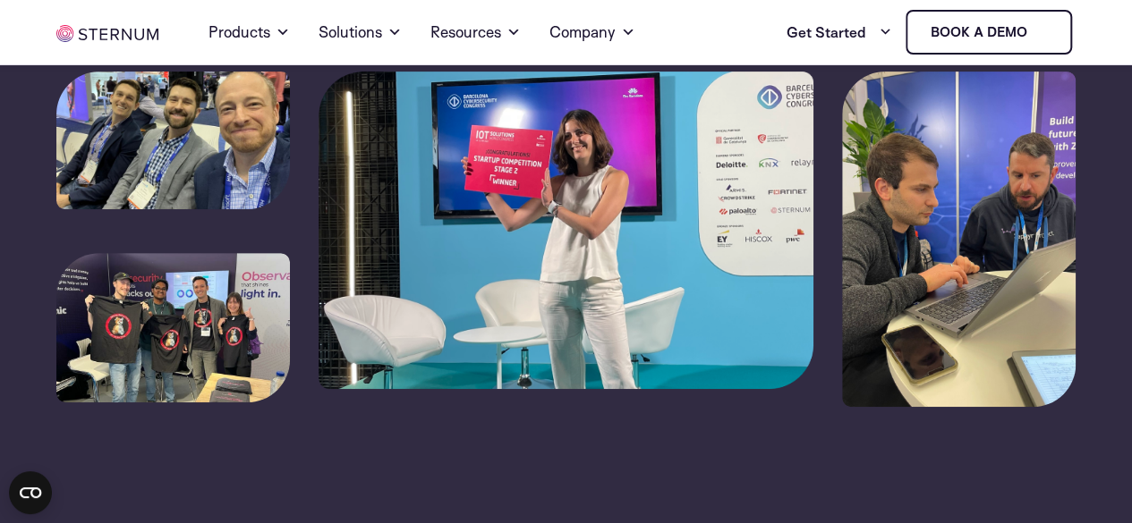
scroll to position [268, 0]
click at [192, 316] on img at bounding box center [172, 327] width 233 height 149
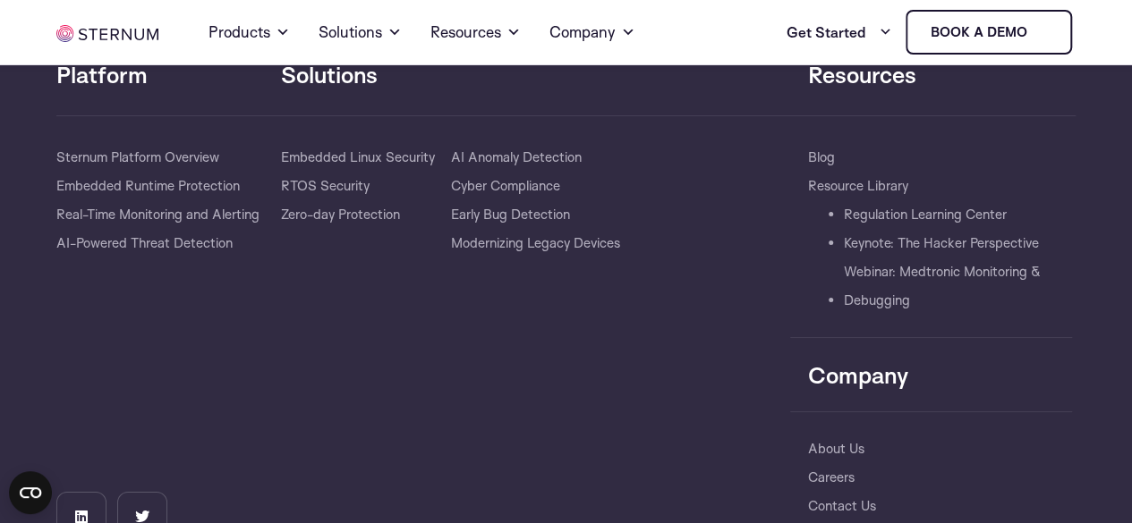
scroll to position [6714, 0]
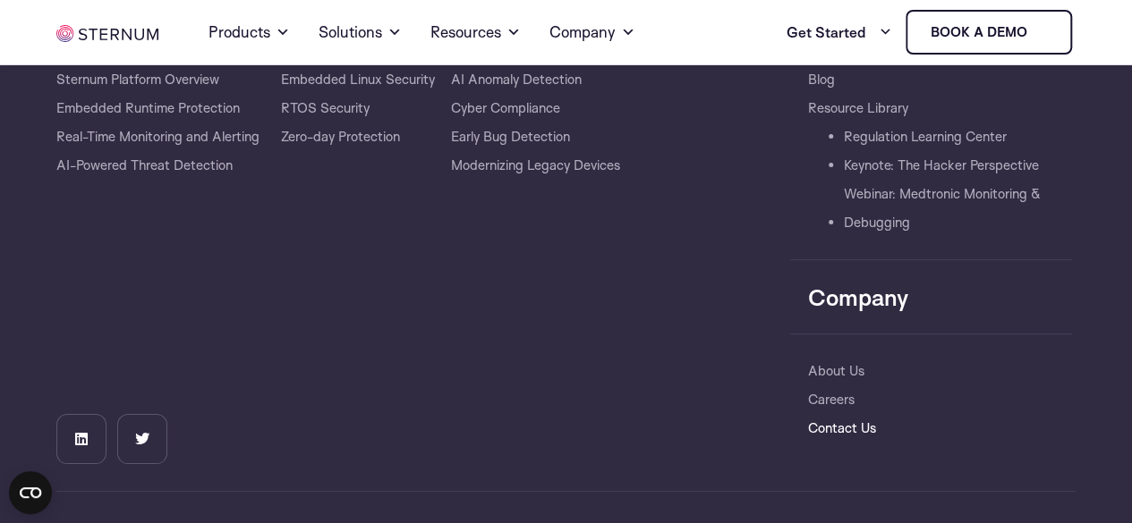
click at [845, 414] on link "Contact Us" at bounding box center [842, 428] width 68 height 29
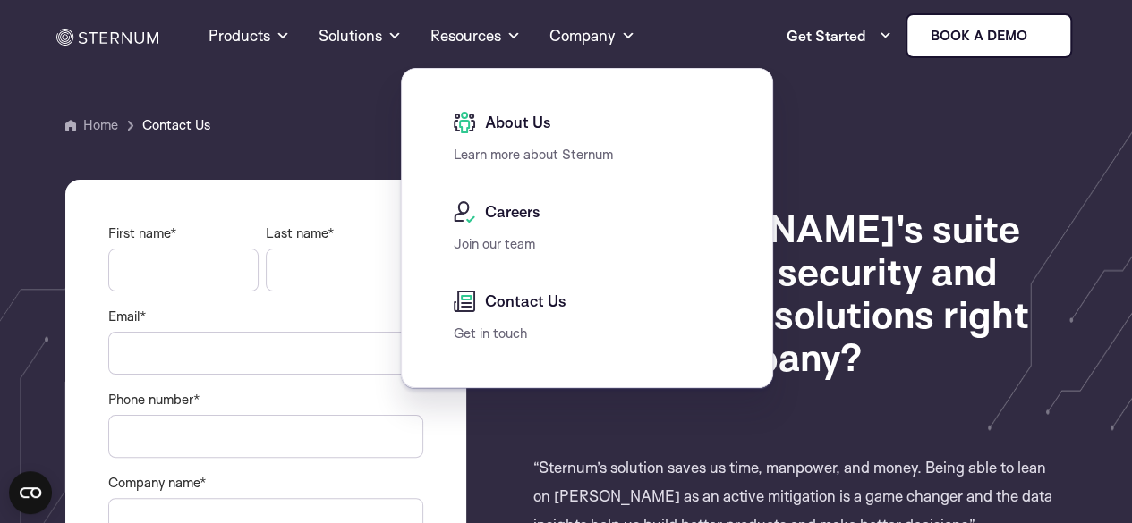
click at [511, 141] on div "About Us" at bounding box center [592, 128] width 276 height 32
click at [513, 123] on span "About Us" at bounding box center [515, 122] width 71 height 21
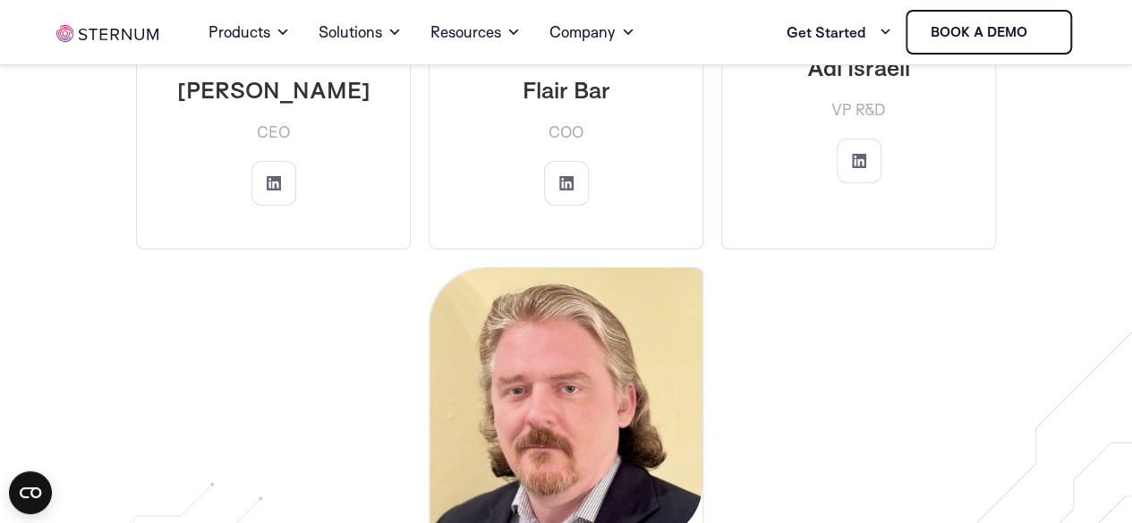
scroll to position [3042, 0]
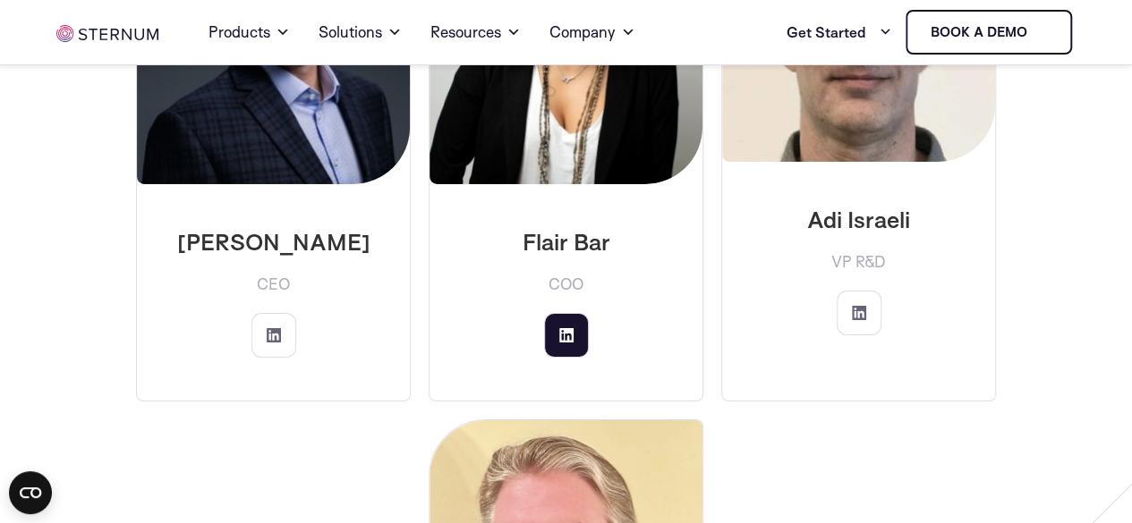
click at [570, 328] on icon at bounding box center [566, 335] width 14 height 14
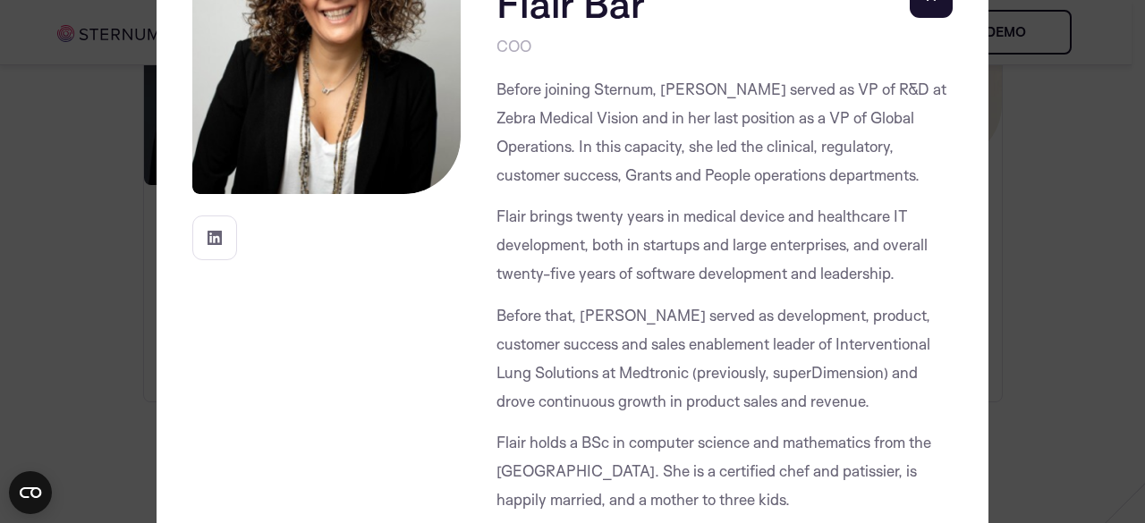
scroll to position [89, 0]
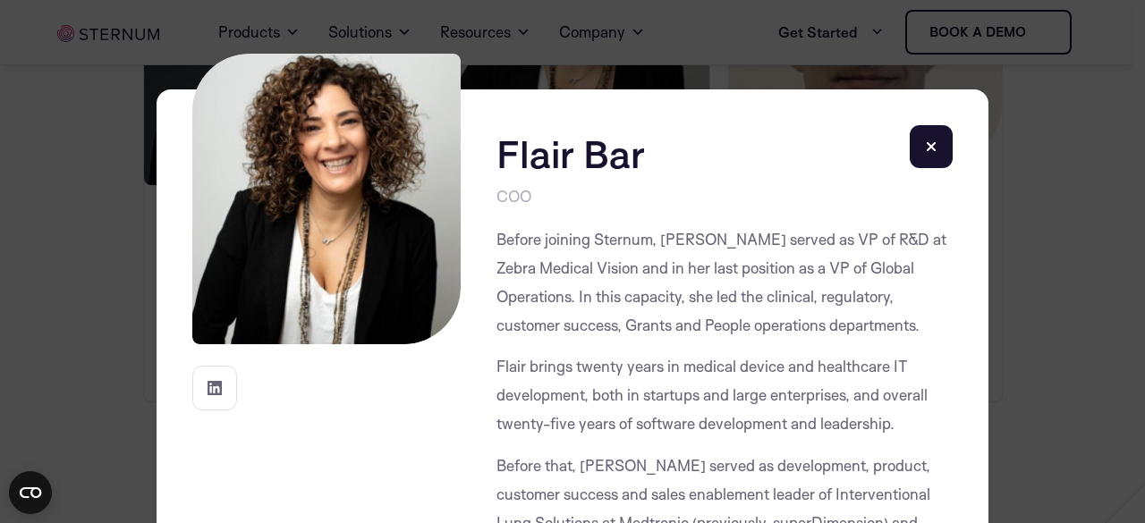
click at [0, 104] on div "Flair Bar COO" at bounding box center [572, 261] width 1145 height 523
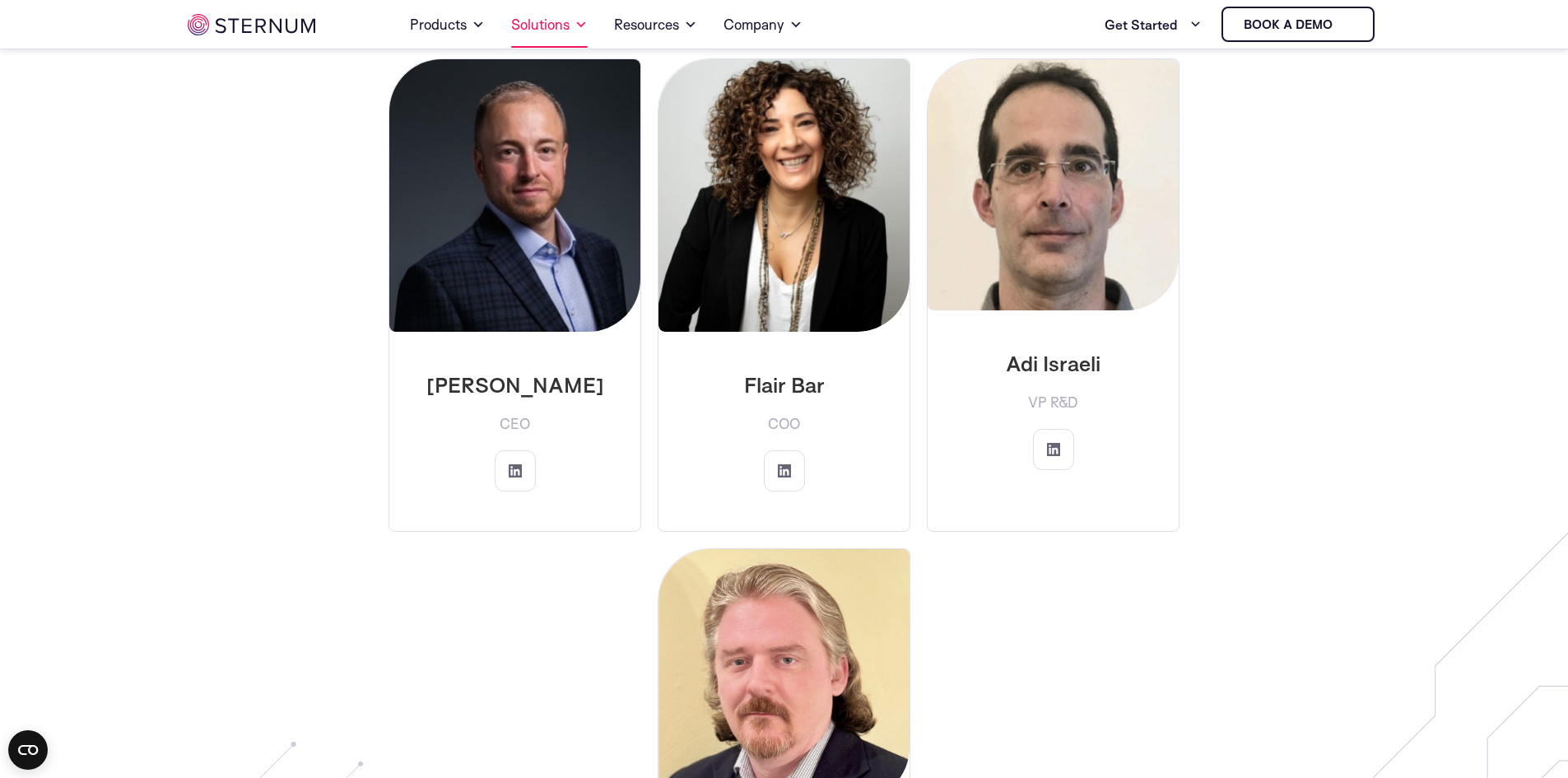
scroll to position [2553, 0]
